Goal: Browse casually: Explore the website without a specific task or goal

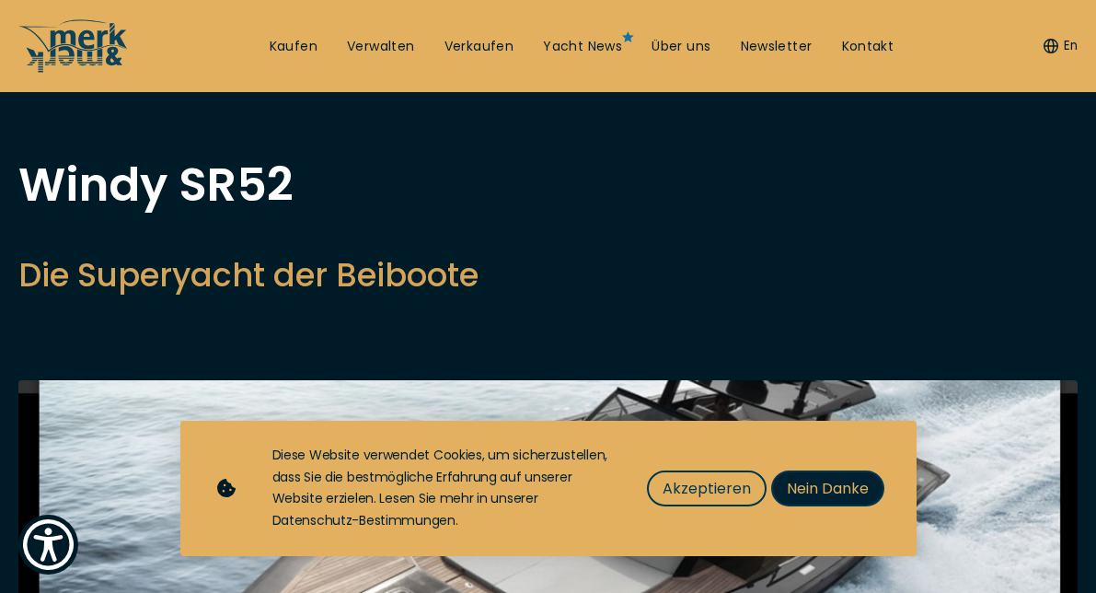
click at [812, 484] on span "Nein Danke" at bounding box center [828, 488] width 82 height 23
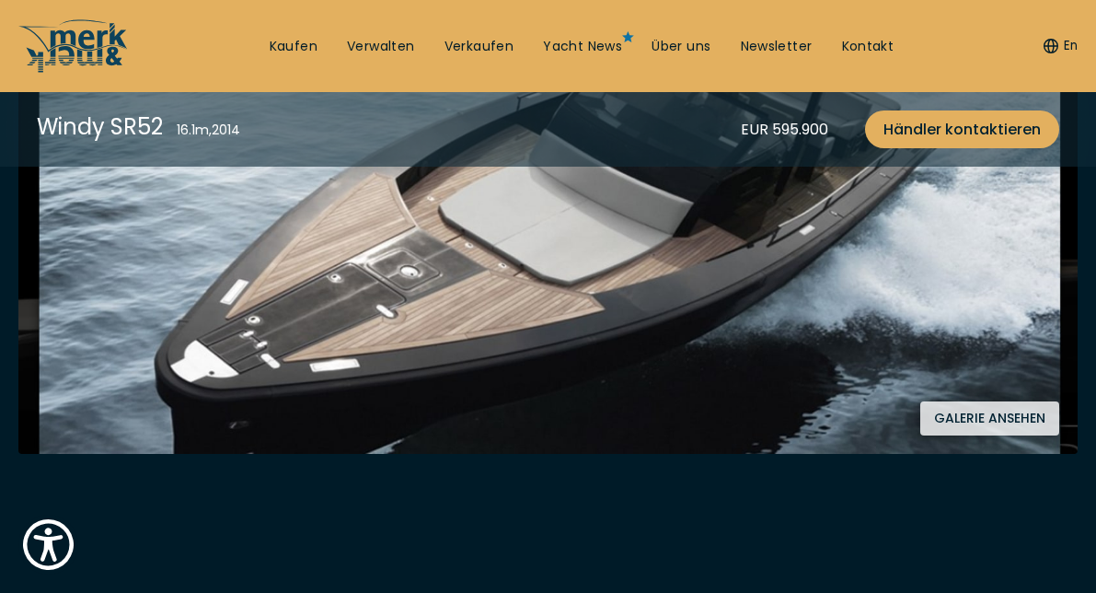
scroll to position [402, 0]
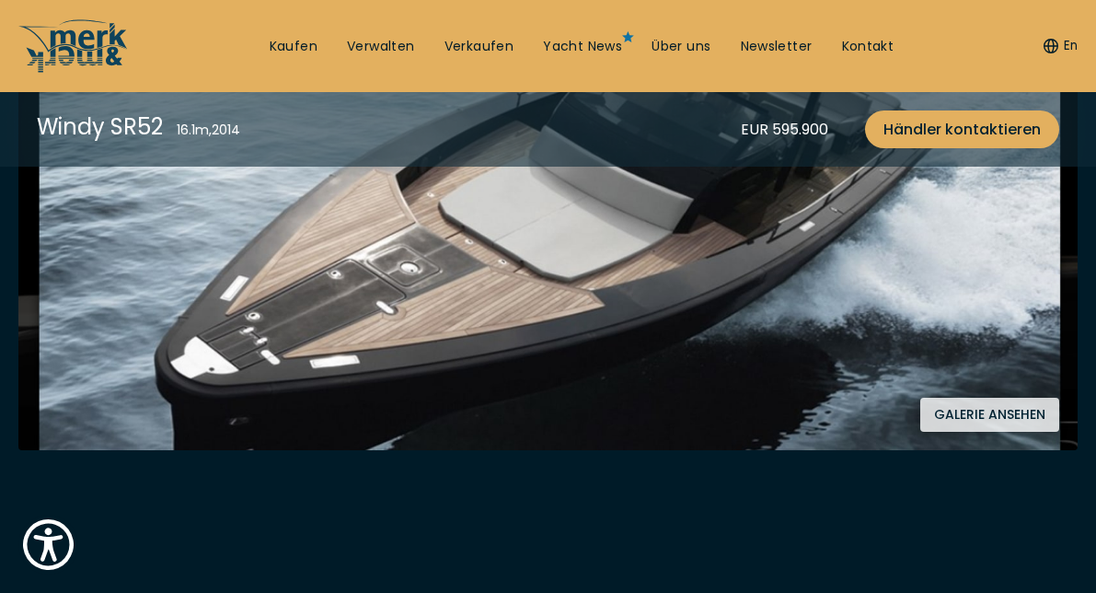
click at [981, 417] on button "Galerie ansehen" at bounding box center [989, 414] width 139 height 34
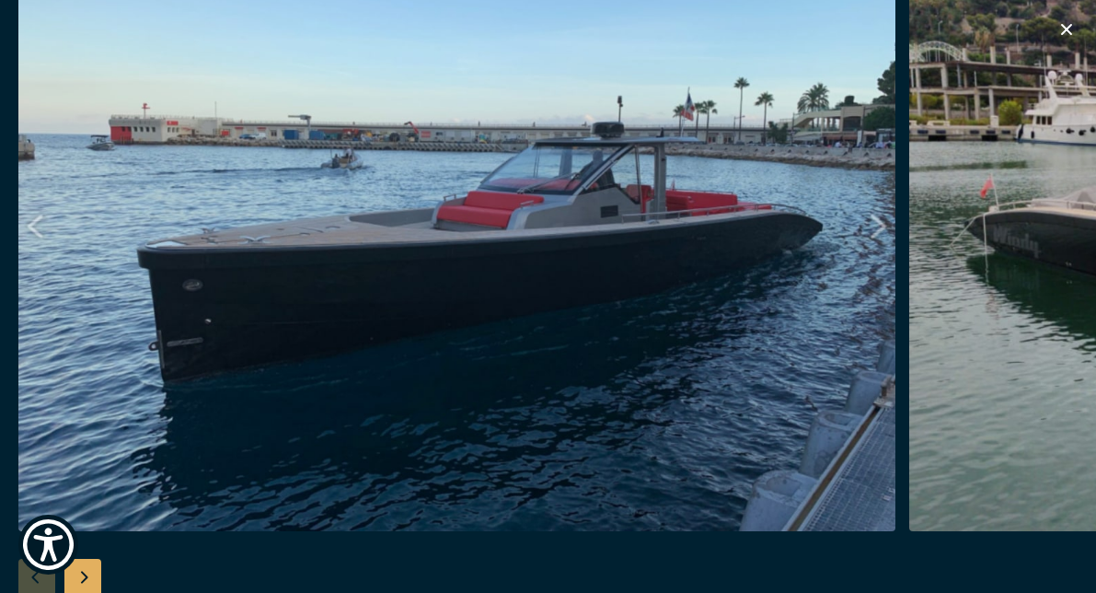
click at [876, 222] on img "button" at bounding box center [456, 236] width 877 height 589
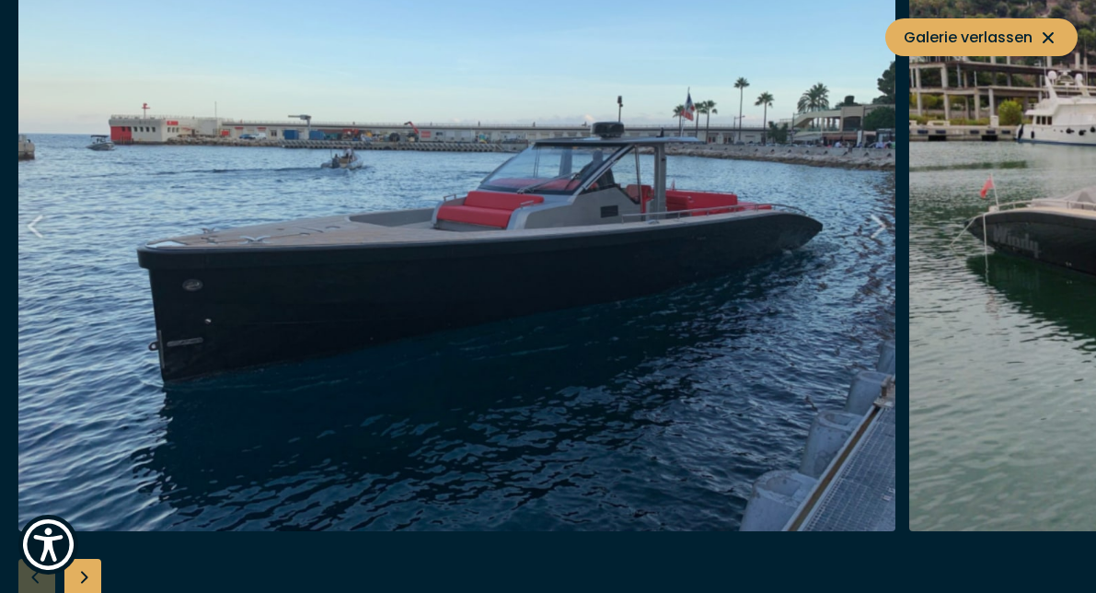
click at [876, 222] on img "button" at bounding box center [456, 236] width 877 height 589
click at [722, 234] on img "button" at bounding box center [456, 236] width 877 height 589
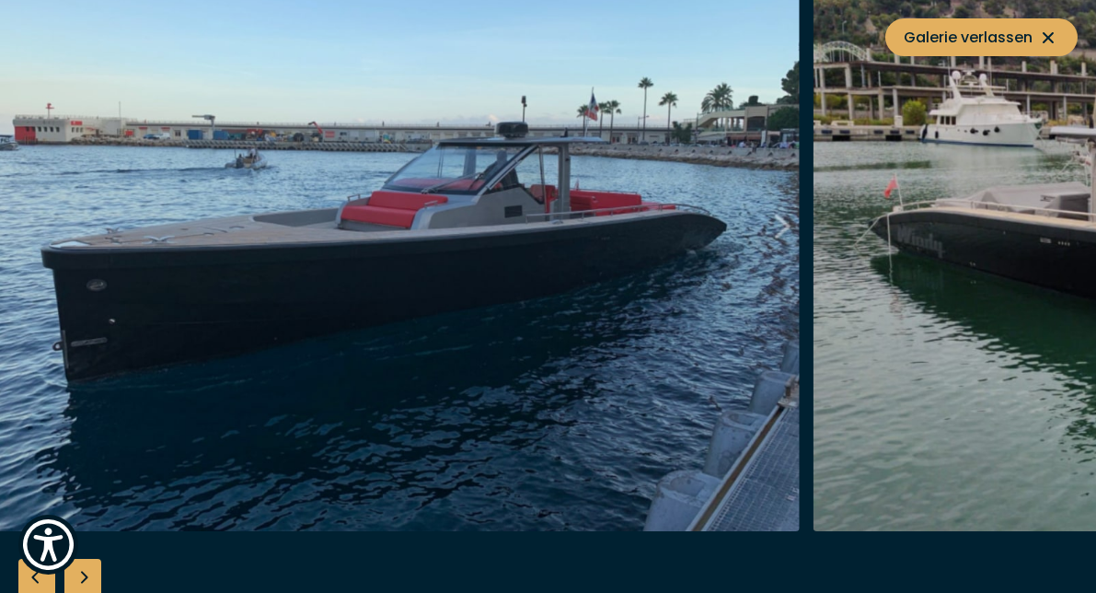
click at [77, 570] on div "Next slide" at bounding box center [82, 577] width 37 height 37
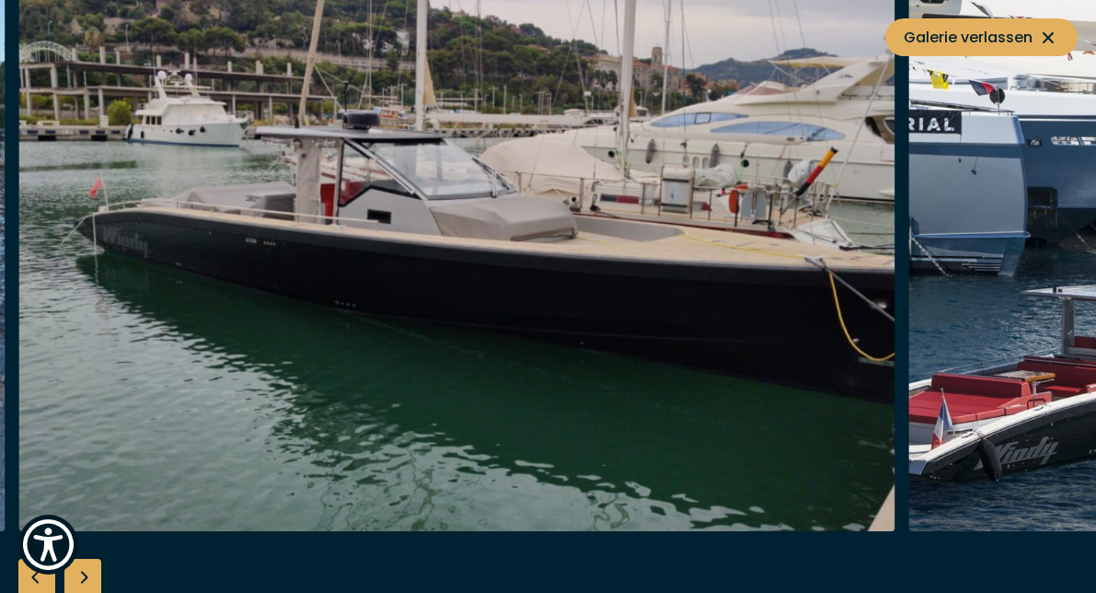
click at [77, 570] on div "Next slide" at bounding box center [82, 577] width 37 height 37
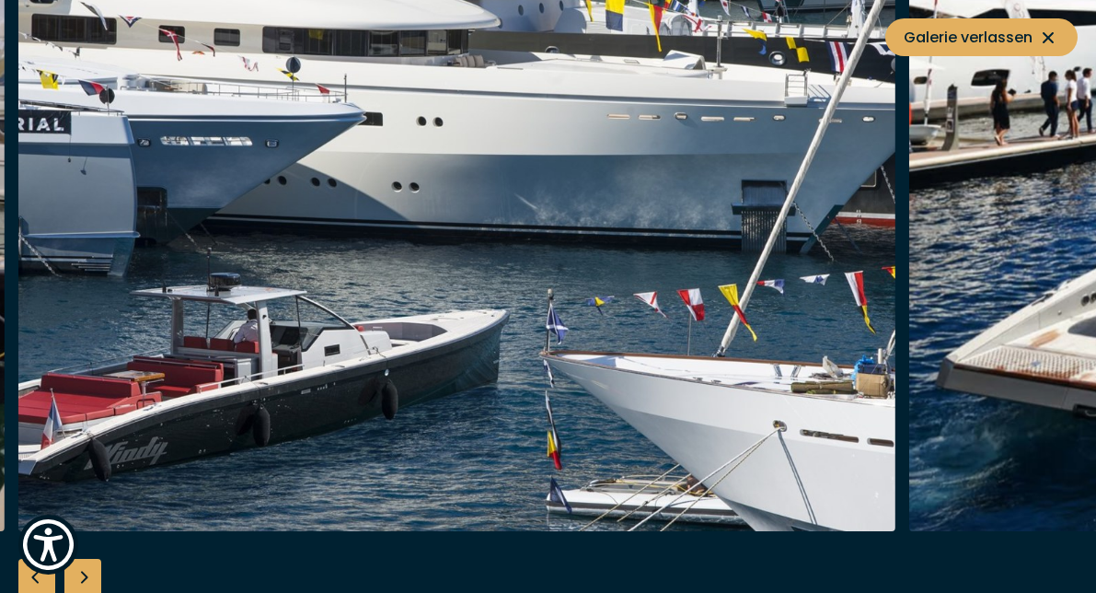
click at [77, 570] on div "Next slide" at bounding box center [82, 577] width 37 height 37
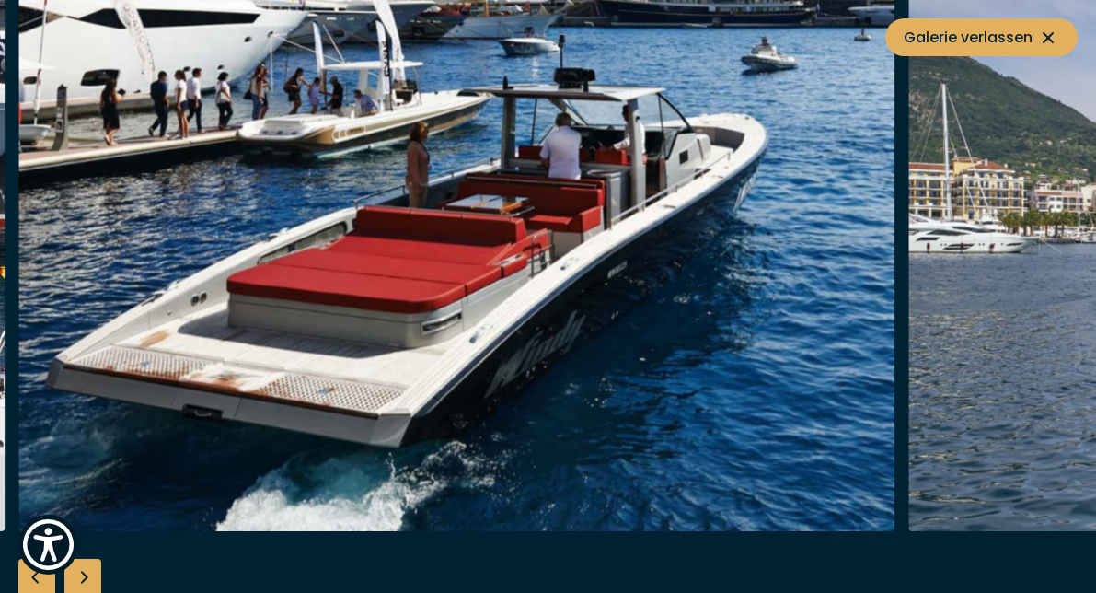
click at [77, 570] on div "Next slide" at bounding box center [82, 577] width 37 height 37
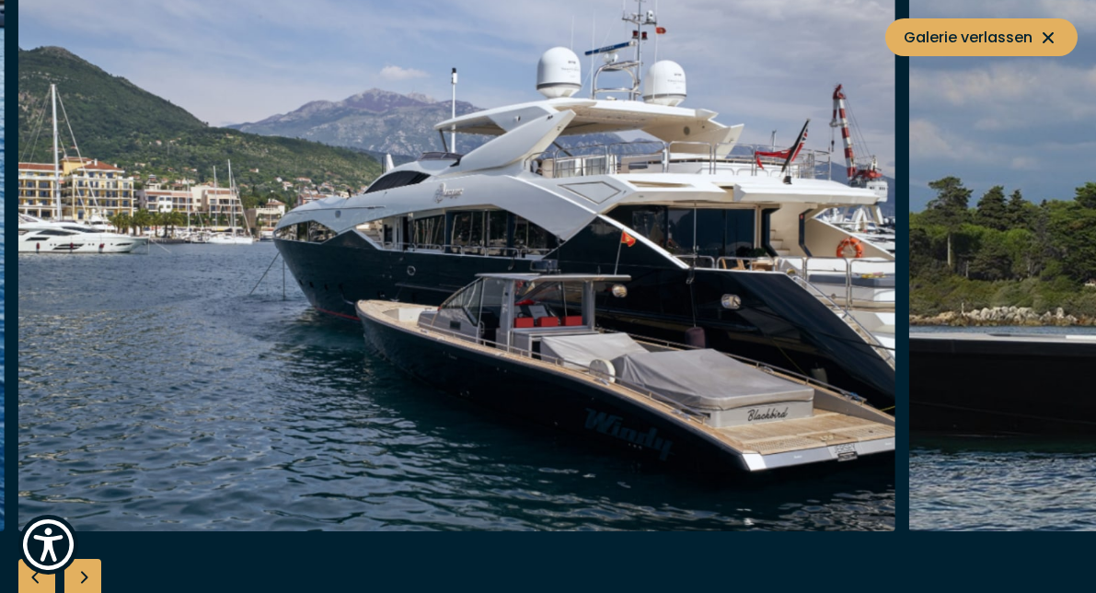
click at [77, 570] on div "Next slide" at bounding box center [82, 577] width 37 height 37
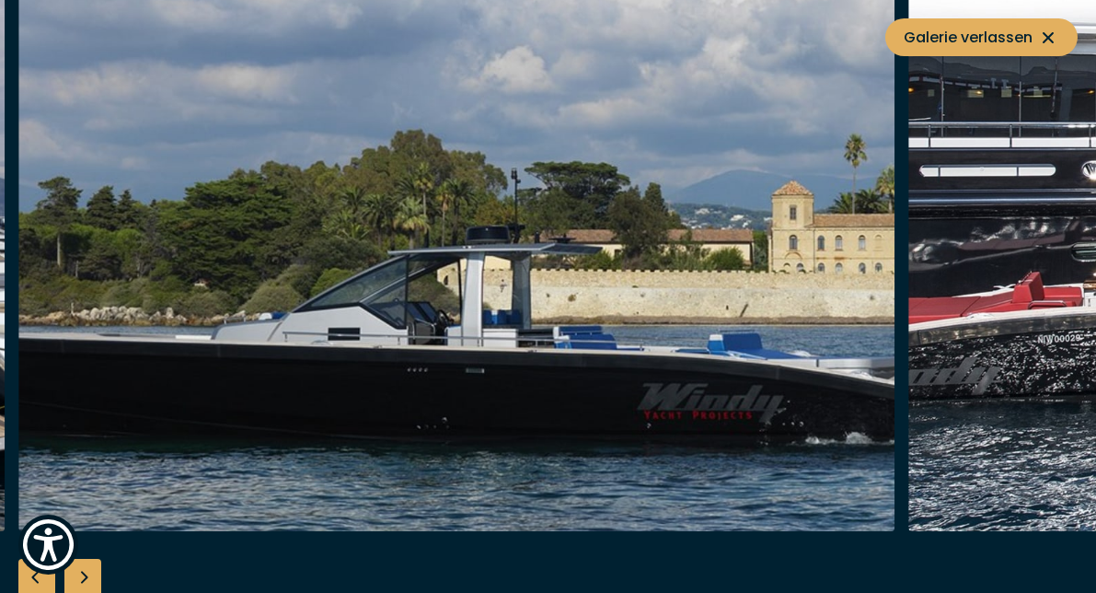
click at [77, 570] on div "Next slide" at bounding box center [82, 577] width 37 height 37
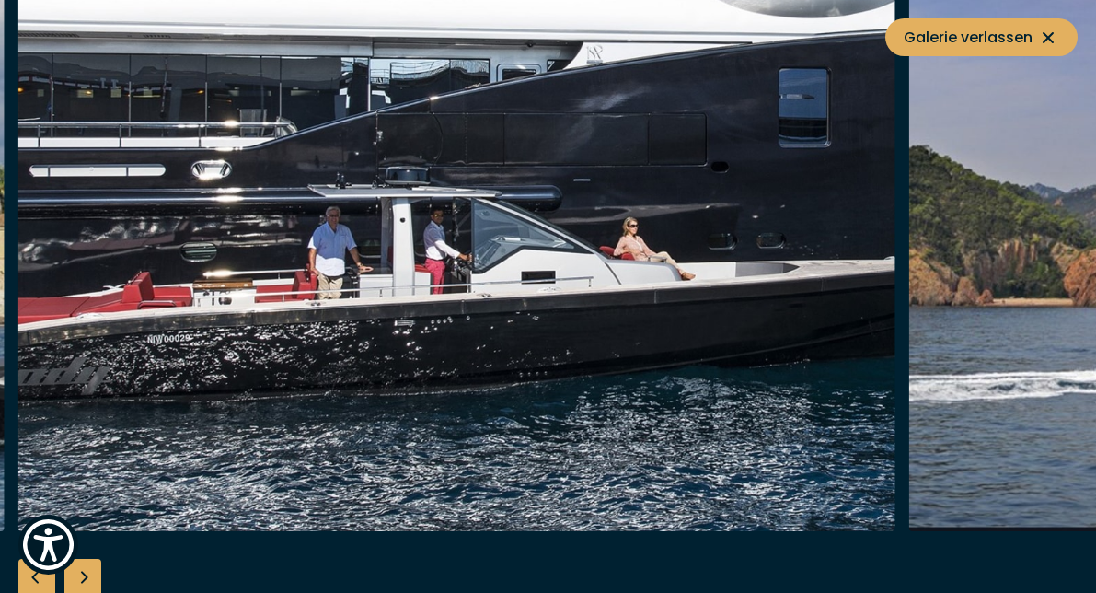
click at [77, 570] on div "Next slide" at bounding box center [82, 577] width 37 height 37
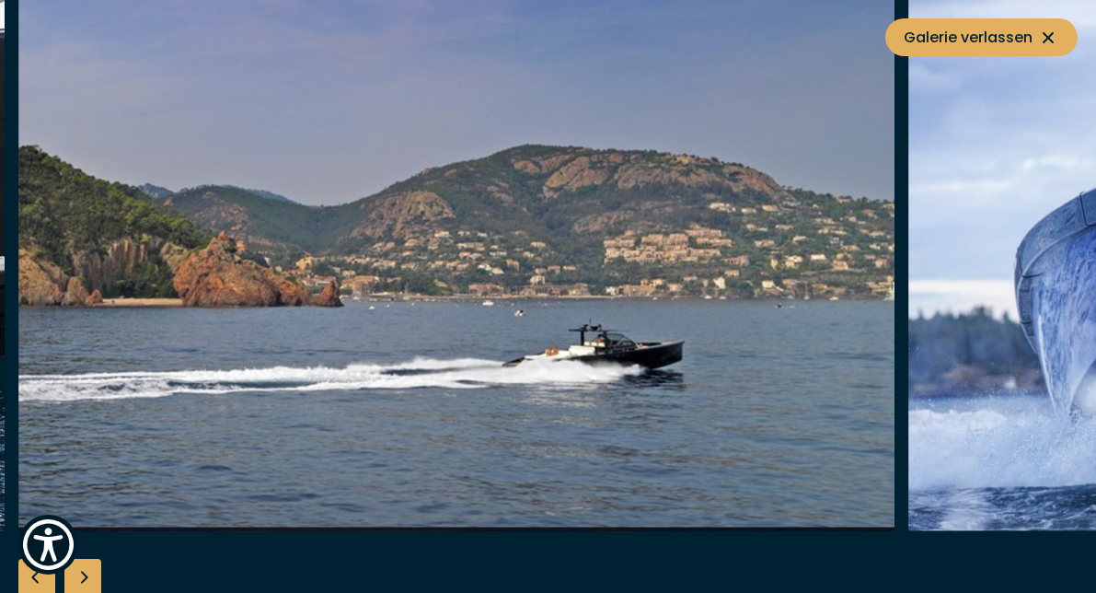
click at [77, 570] on div "Next slide" at bounding box center [82, 577] width 37 height 37
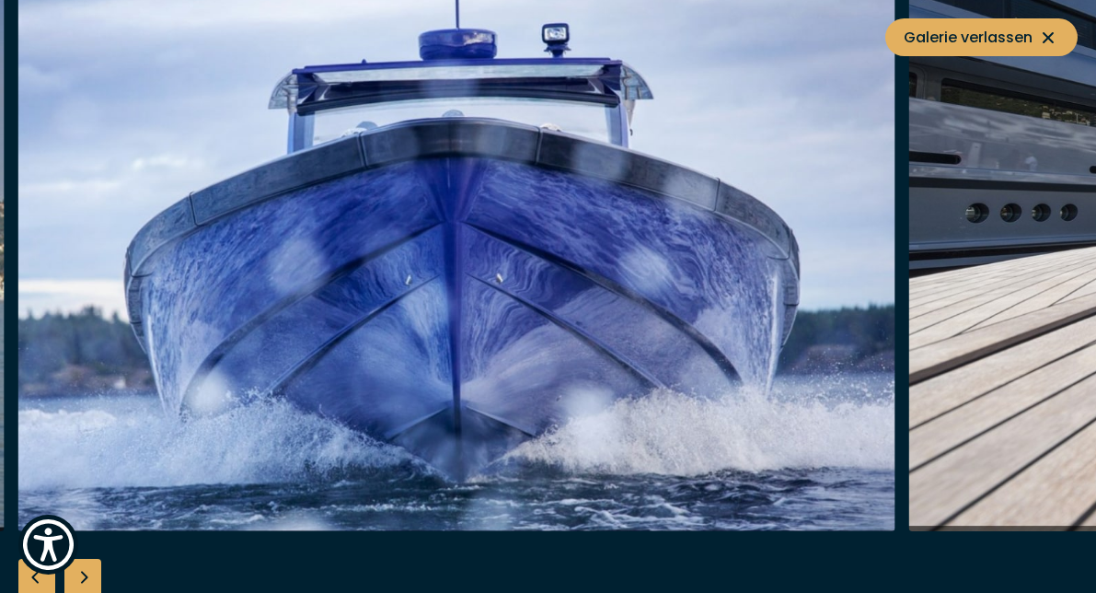
click at [77, 570] on div "Next slide" at bounding box center [82, 577] width 37 height 37
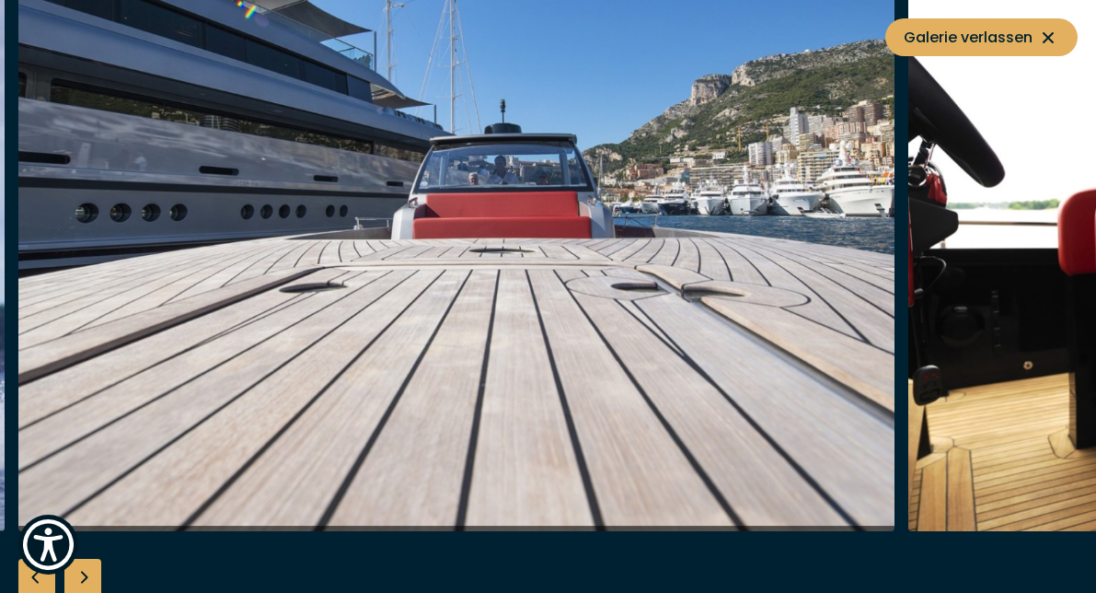
click at [77, 570] on div "Next slide" at bounding box center [82, 577] width 37 height 37
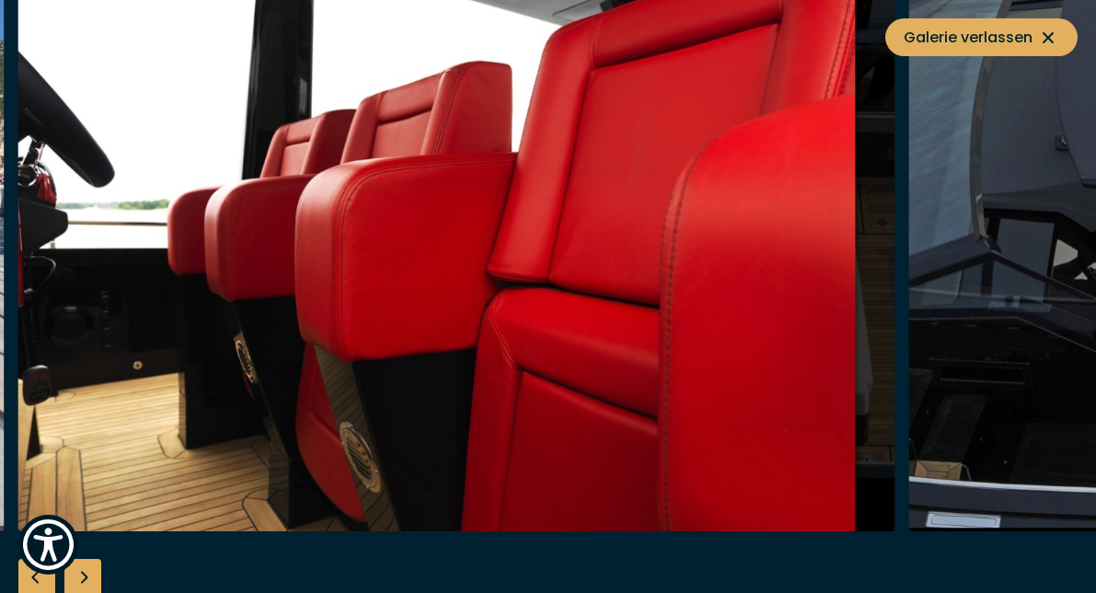
click at [77, 570] on div "Next slide" at bounding box center [82, 577] width 37 height 37
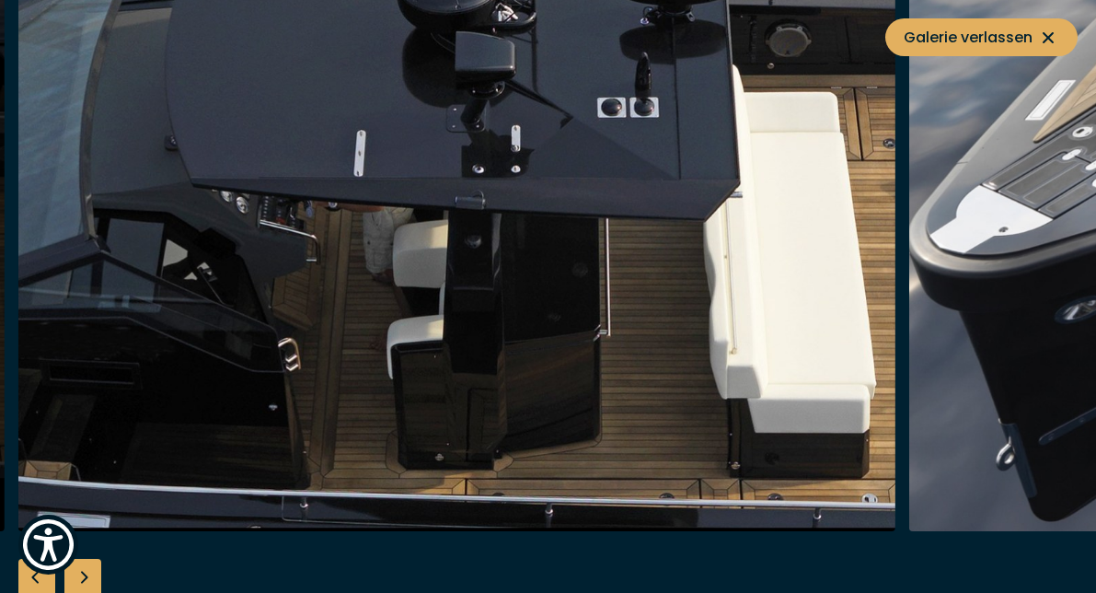
click at [77, 570] on div "Next slide" at bounding box center [82, 577] width 37 height 37
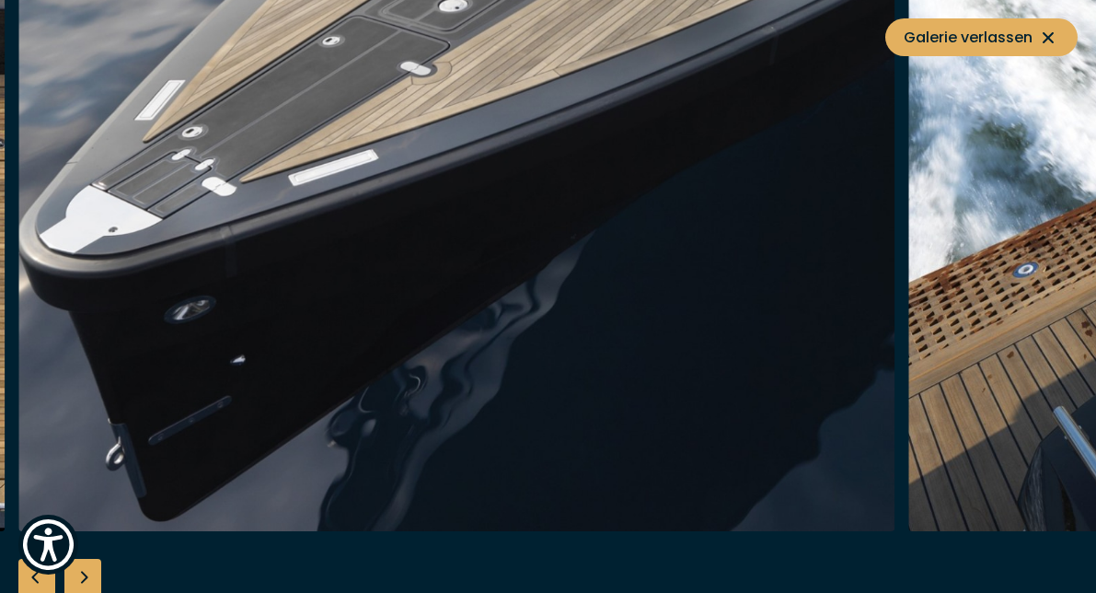
click at [77, 570] on div "Next slide" at bounding box center [82, 577] width 37 height 37
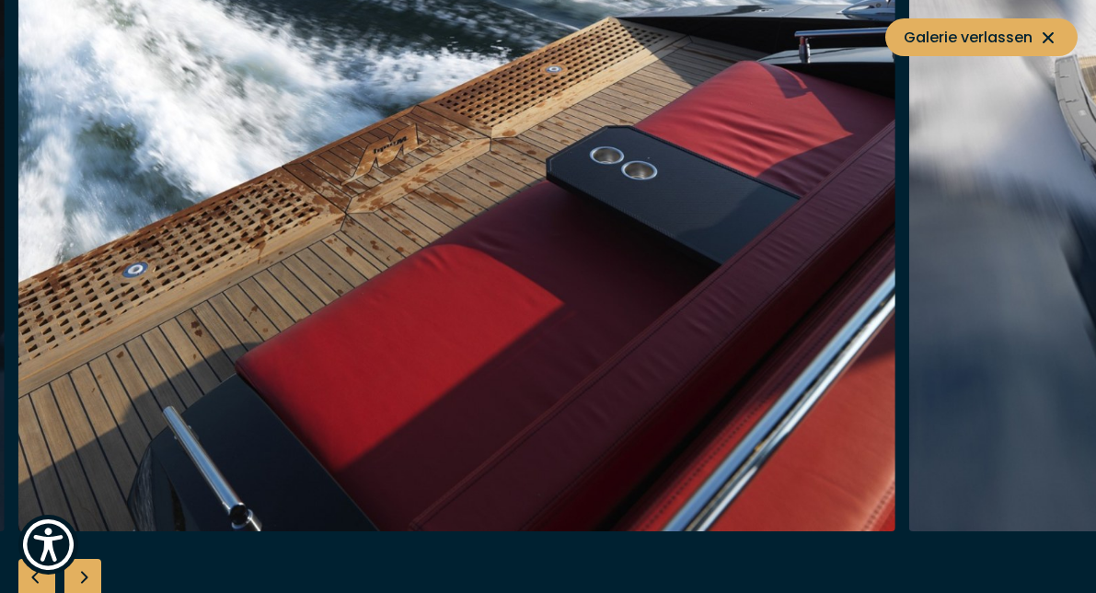
click at [77, 570] on div "Next slide" at bounding box center [82, 577] width 37 height 37
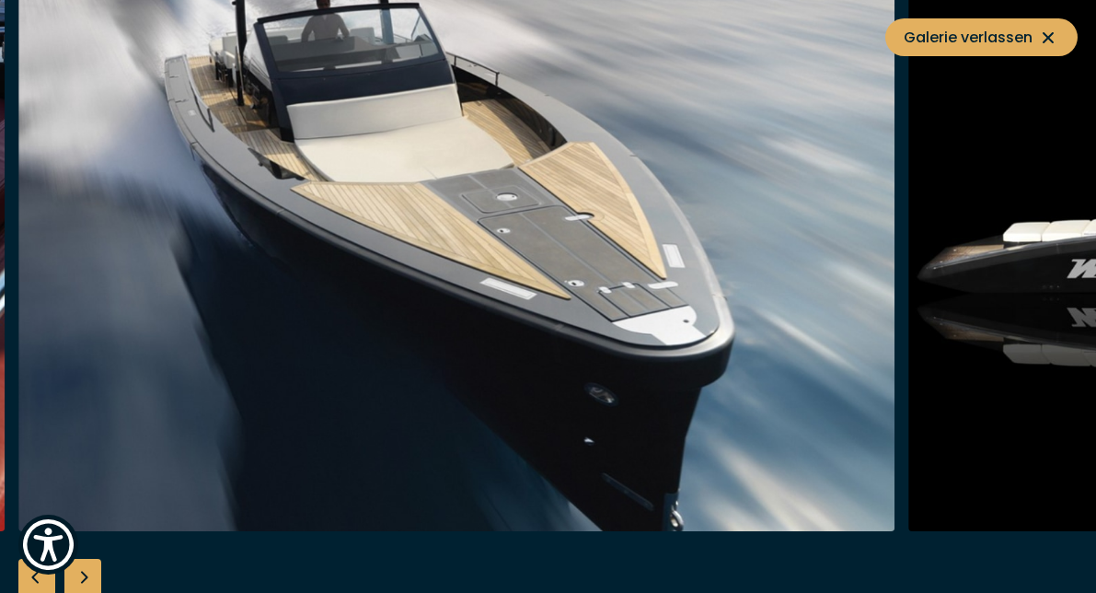
click at [77, 570] on div "Next slide" at bounding box center [82, 577] width 37 height 37
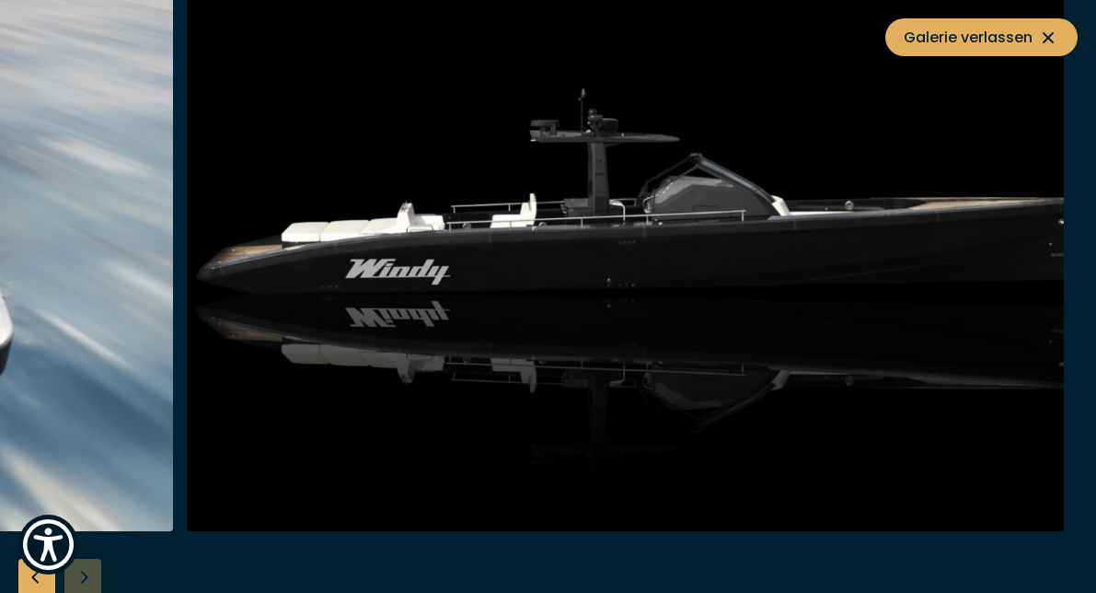
click at [77, 570] on div at bounding box center [548, 296] width 1096 height 708
click at [1050, 39] on icon at bounding box center [1047, 37] width 11 height 11
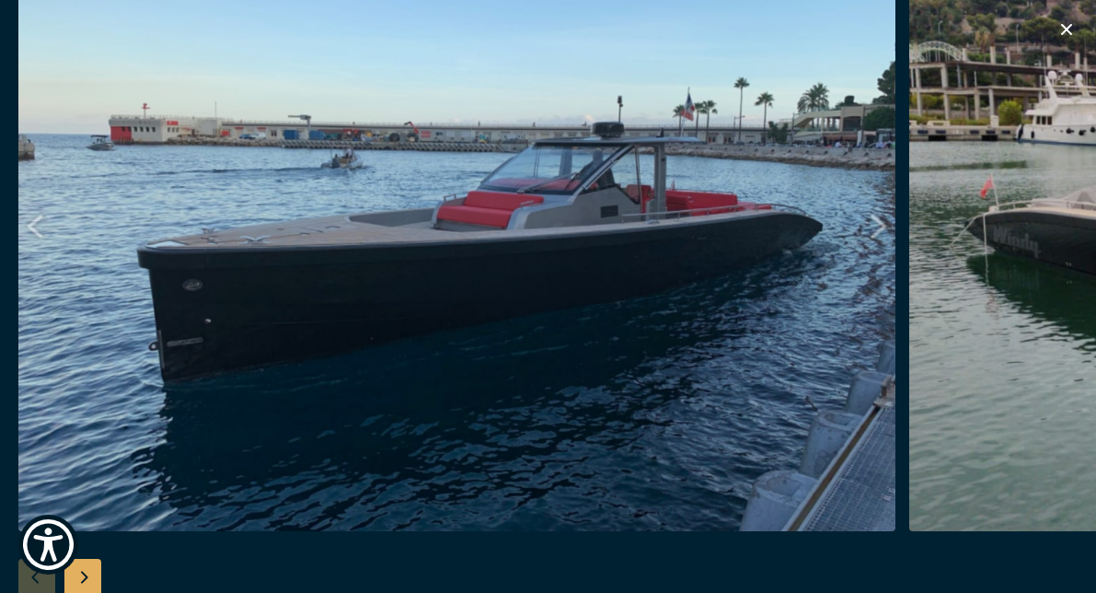
scroll to position [582, 0]
